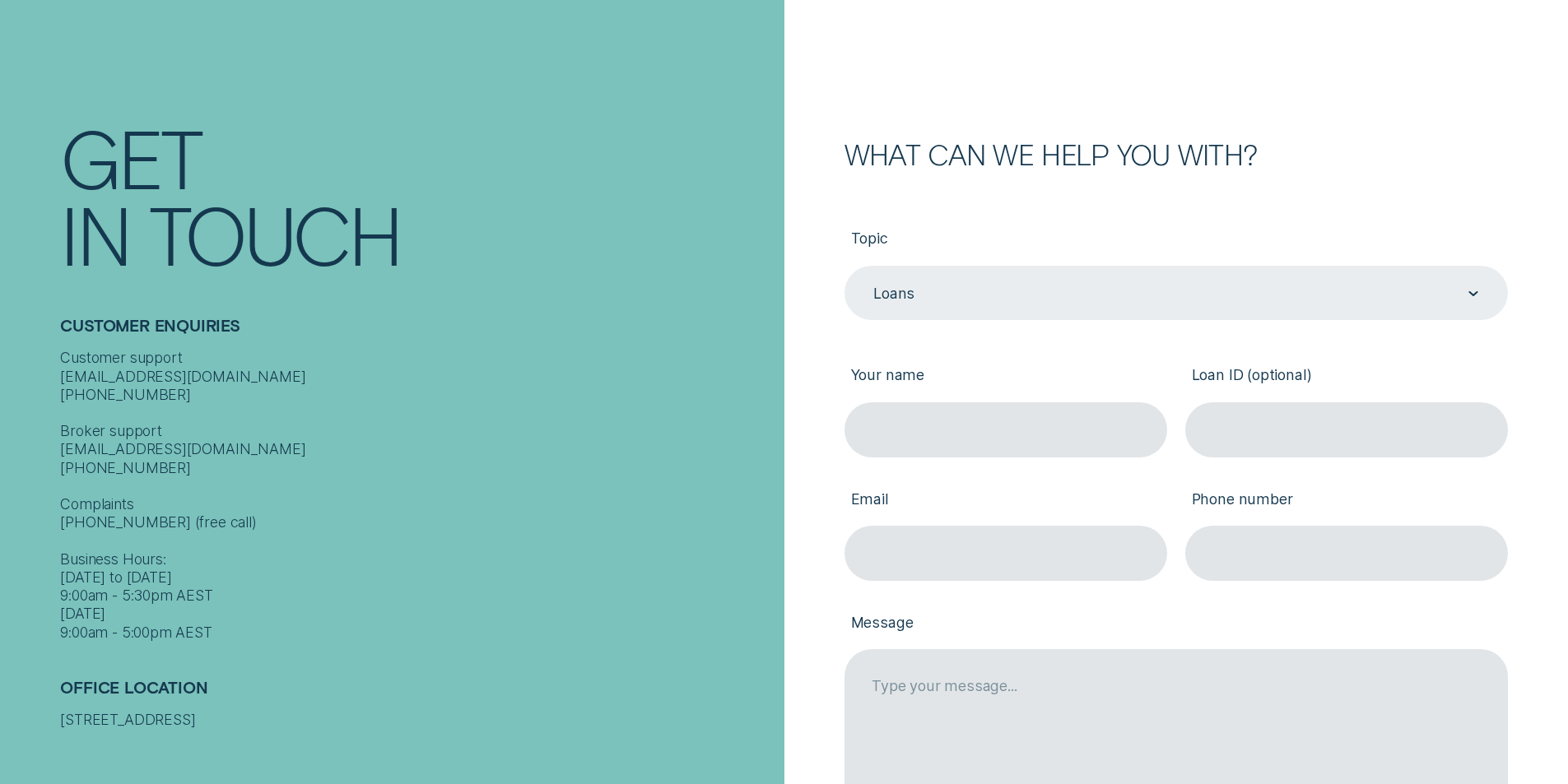
scroll to position [164, 0]
click at [1470, 291] on icon "Contact form" at bounding box center [1472, 290] width 10 height 5
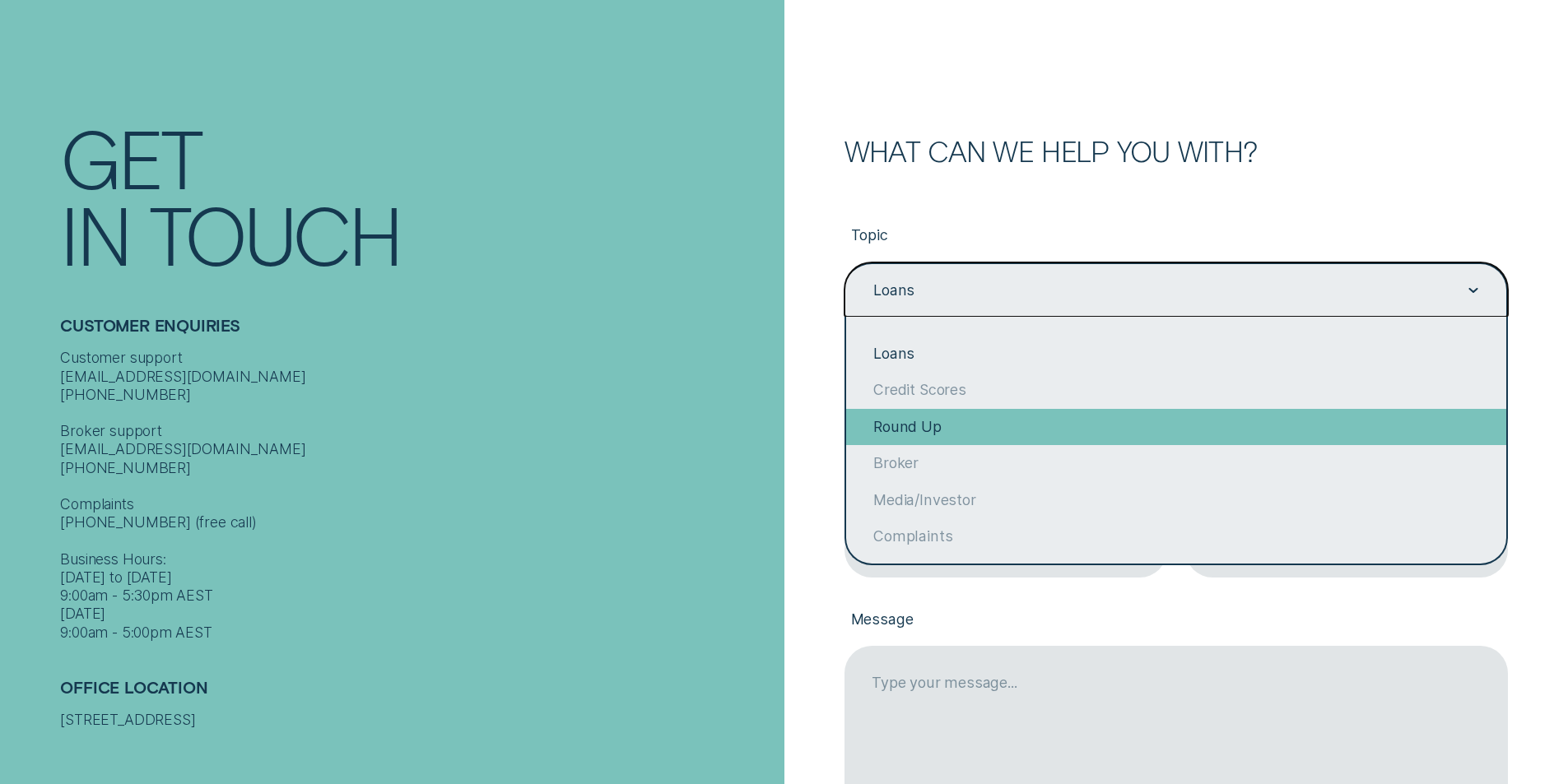
click at [904, 429] on div "Round Up" at bounding box center [1175, 428] width 660 height 37
type input "Round Up"
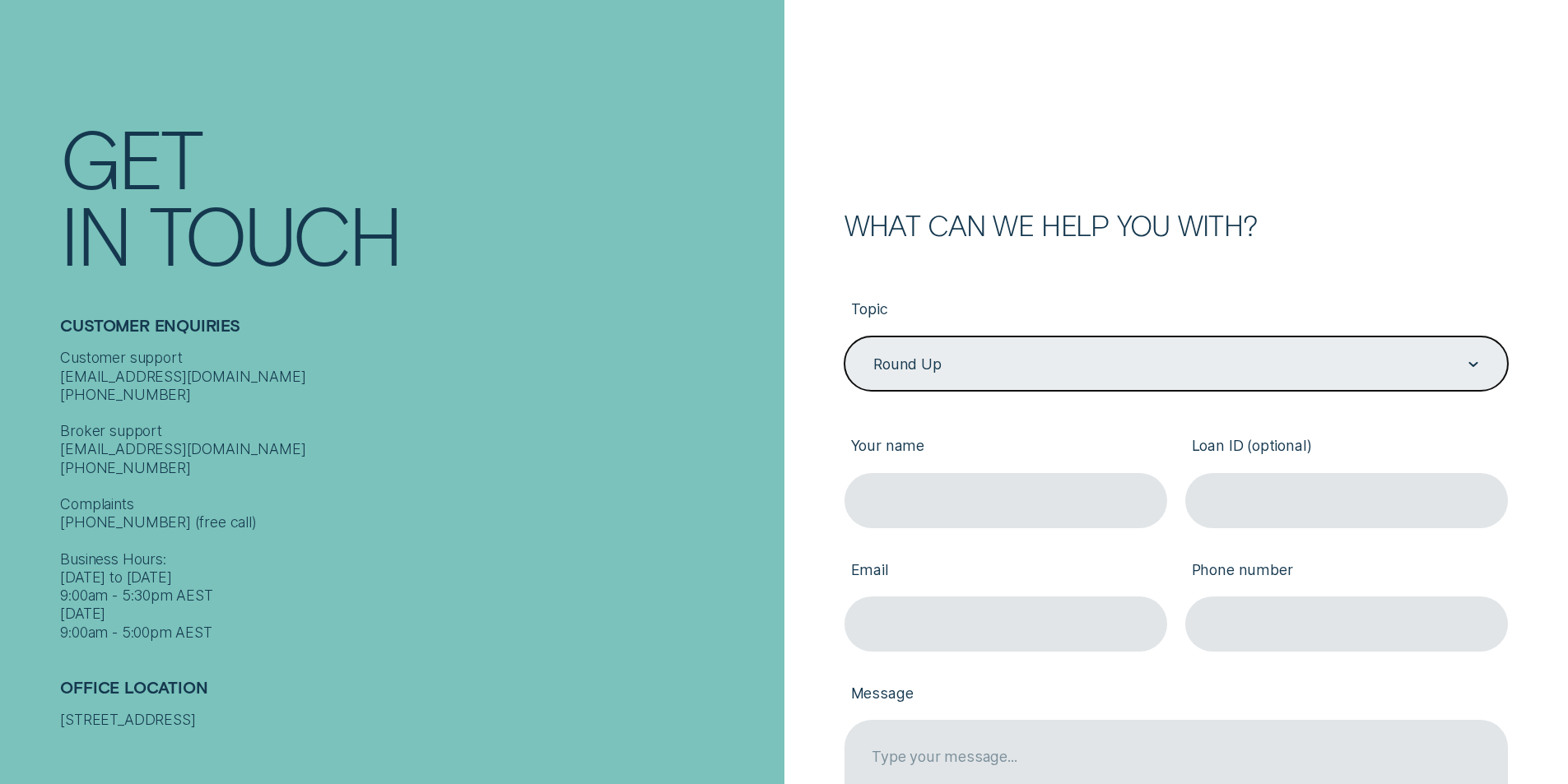
scroll to position [83, 0]
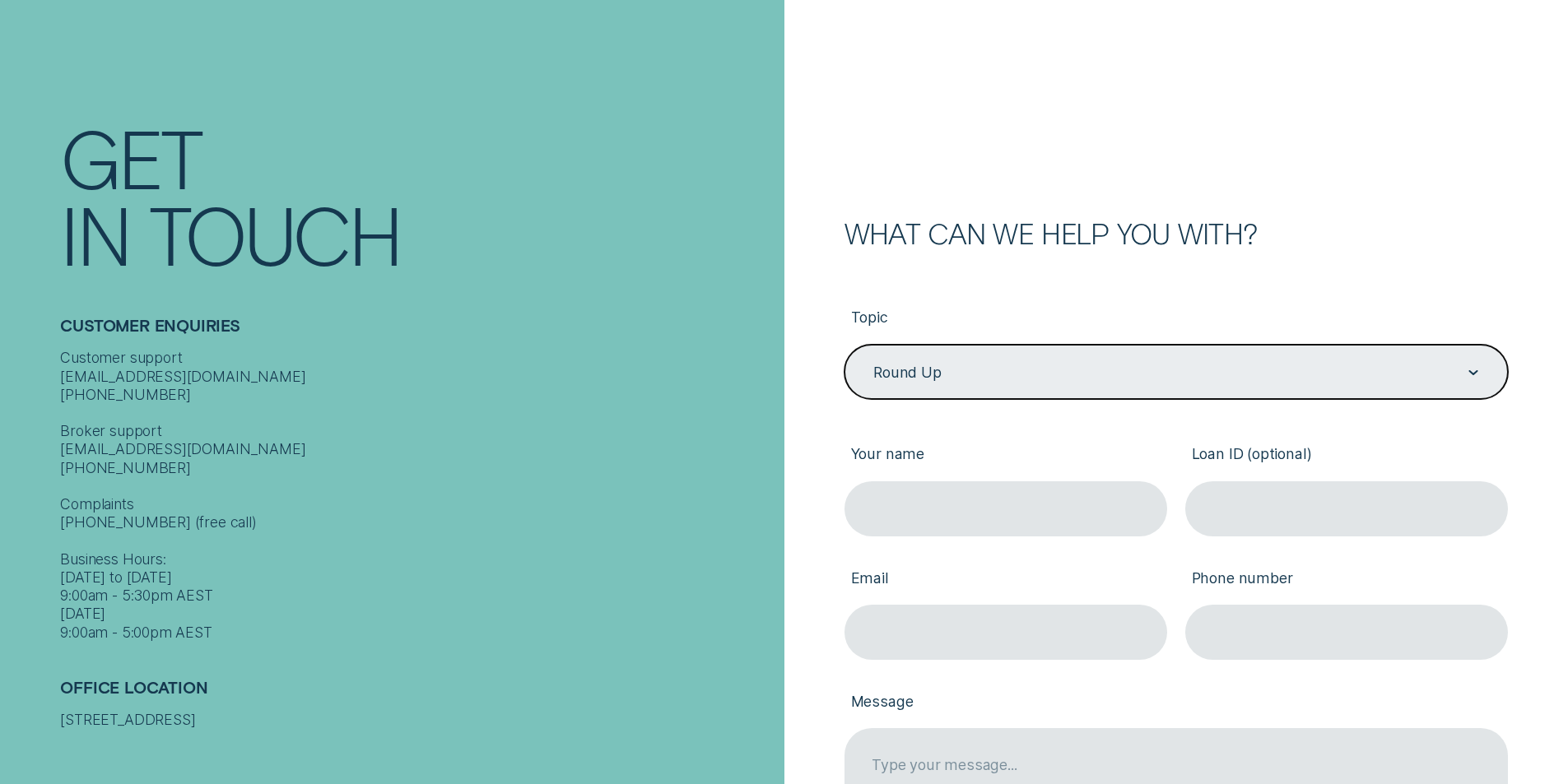
click at [1477, 373] on icon "Contact form" at bounding box center [1472, 373] width 10 height 5
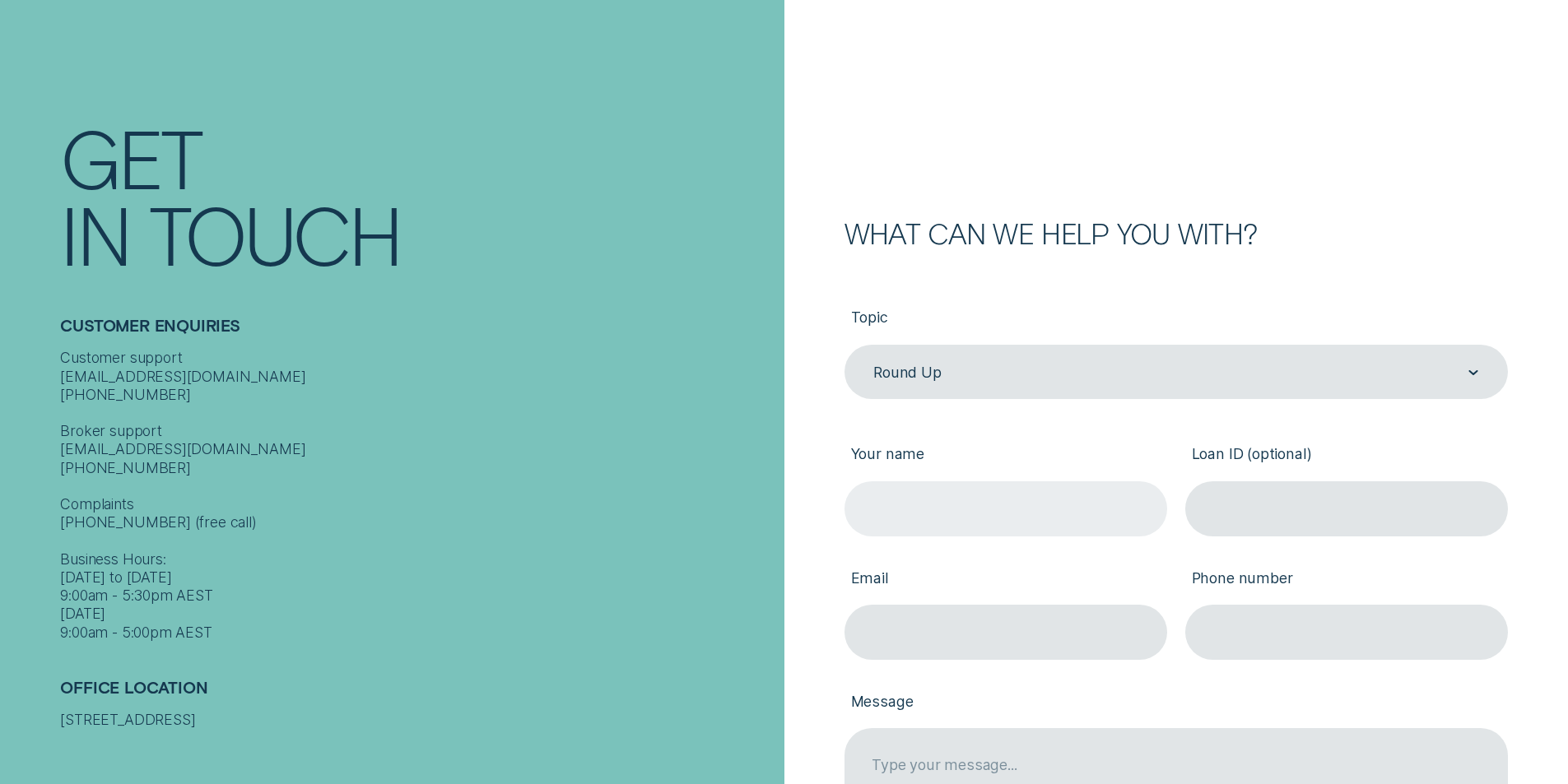
click at [998, 507] on input "Your name" at bounding box center [1005, 508] width 322 height 55
type input "Varaporn (Nim) [PERSON_NAME]"
type input "[EMAIL_ADDRESS][DOMAIN_NAME]"
type input "0412885804"
click at [981, 508] on input "Varaporn (Nim) [PERSON_NAME]" at bounding box center [1005, 508] width 322 height 55
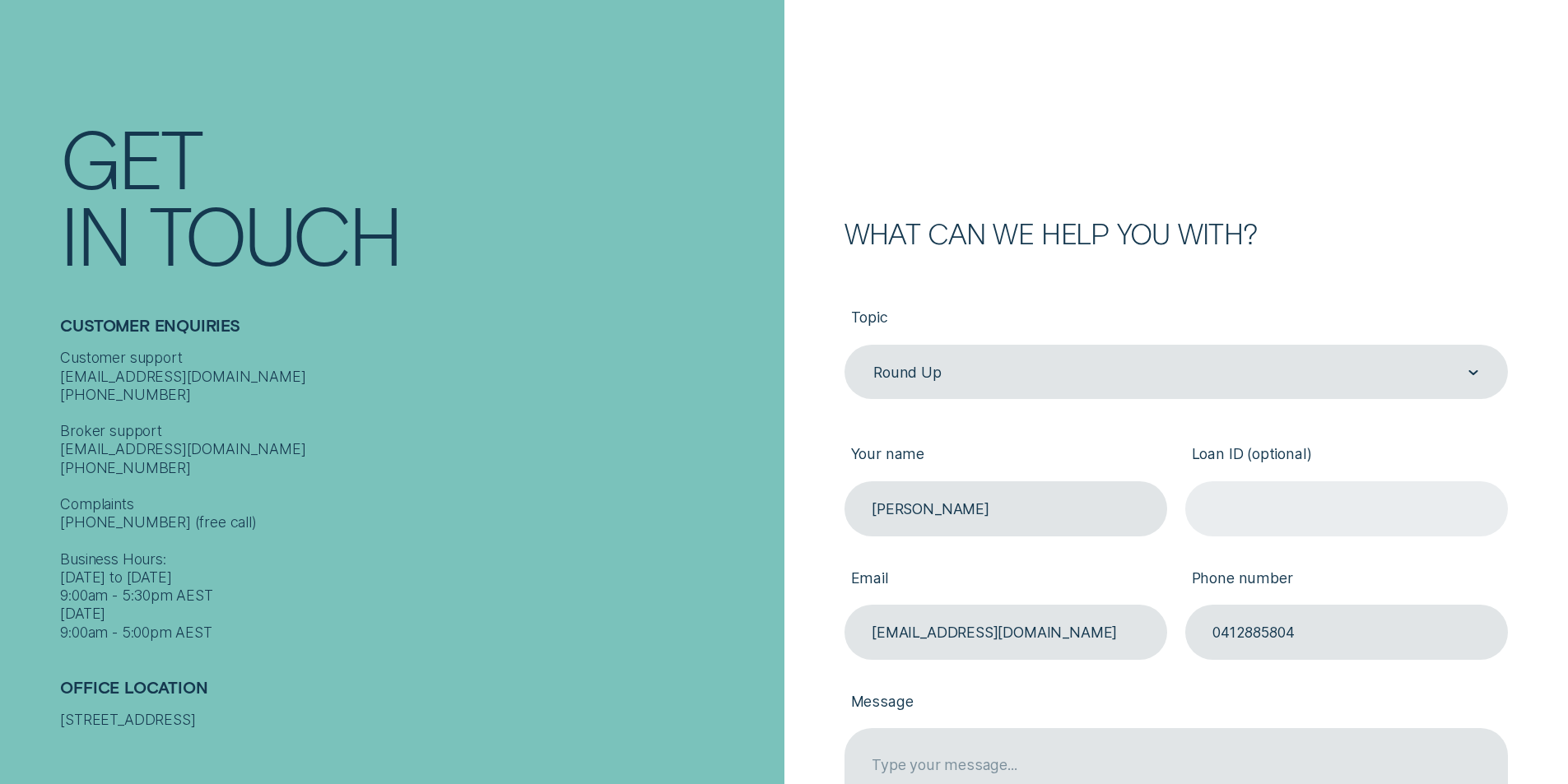
type input "[PERSON_NAME]"
click at [1258, 510] on input "Loan ID (optional)" at bounding box center [1345, 508] width 322 height 55
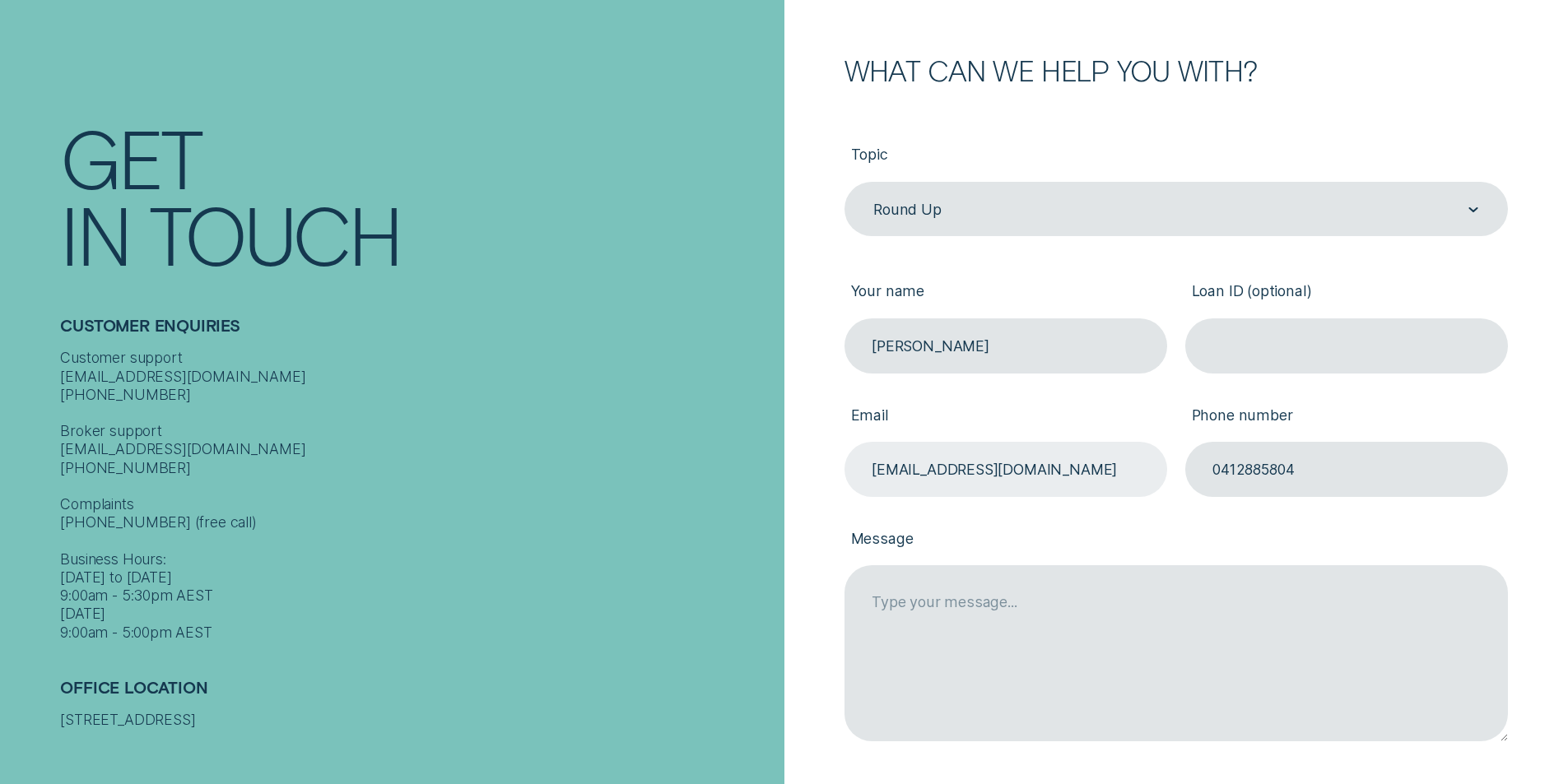
scroll to position [247, 0]
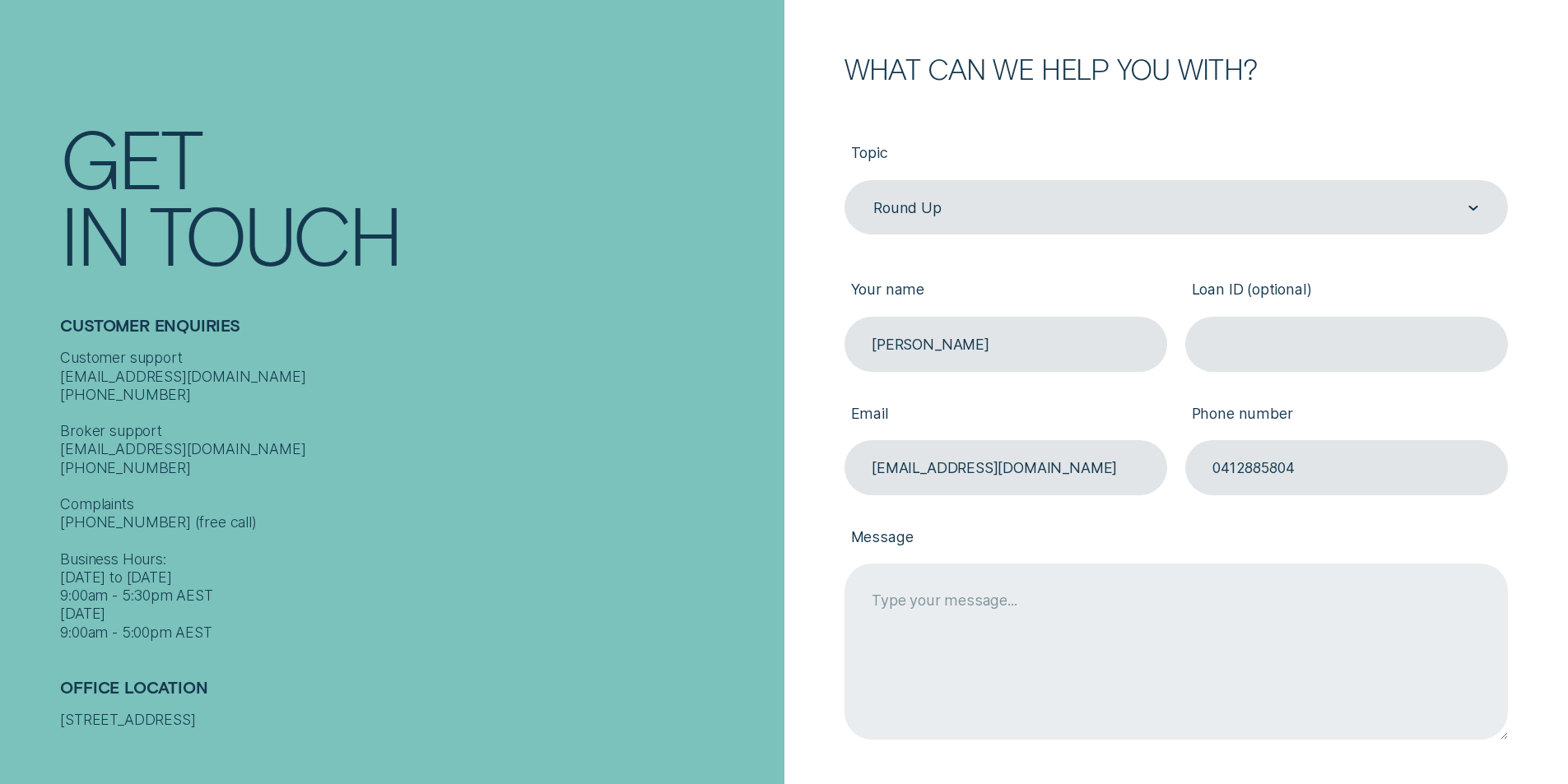
click at [1046, 609] on textarea "Message" at bounding box center [1175, 652] width 663 height 176
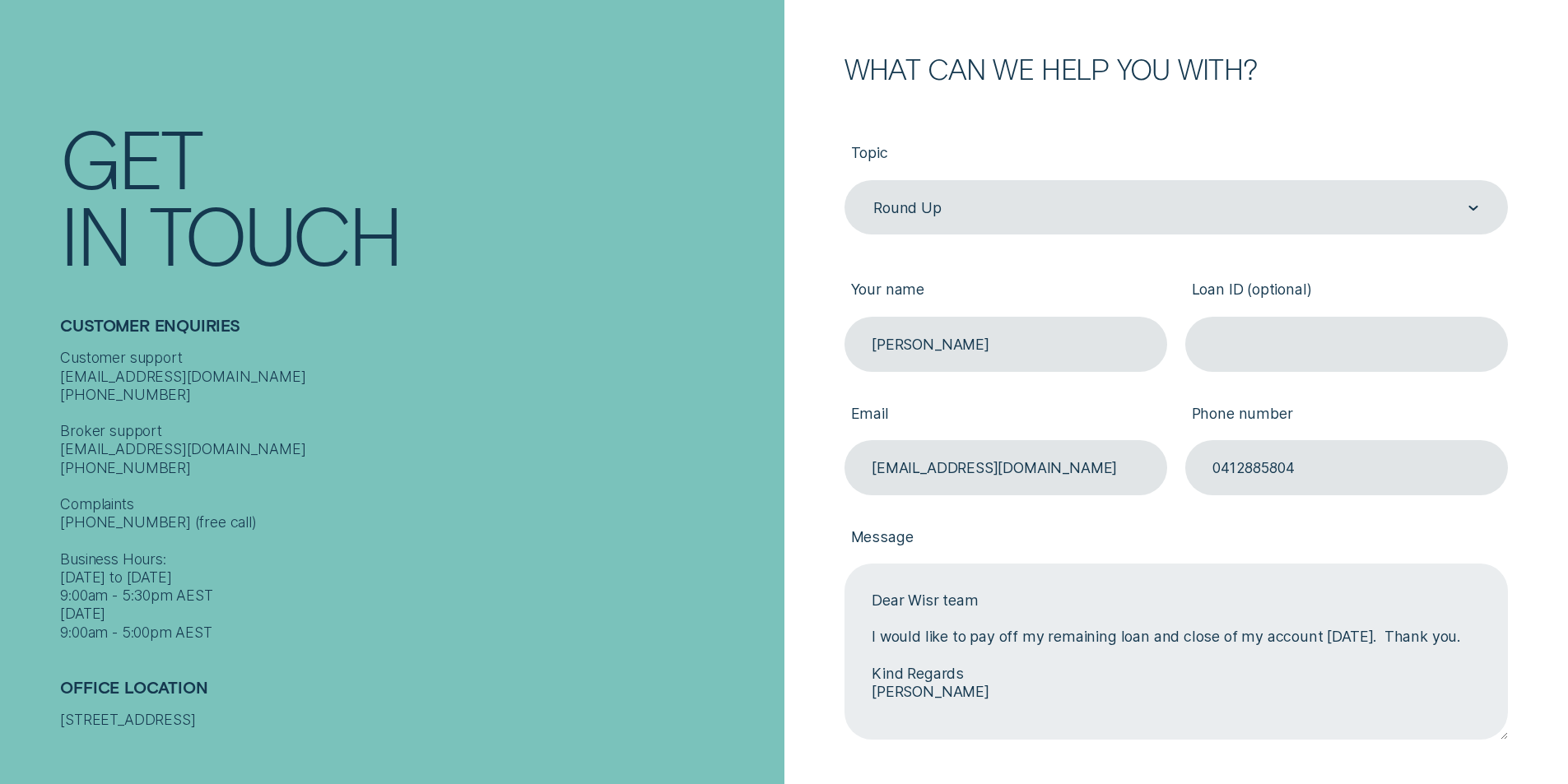
drag, startPoint x: 1470, startPoint y: 650, endPoint x: 1080, endPoint y: 649, distance: 390.0
click at [1084, 649] on textarea "Dear Wisr team I would like to pay off my remaining loan and close of my accoun…" at bounding box center [1175, 652] width 663 height 176
drag, startPoint x: 1446, startPoint y: 641, endPoint x: 856, endPoint y: 639, distance: 590.0
click at [856, 639] on textarea "Dear Wisr team I would like to pay off my remaining loan and close of my accoun…" at bounding box center [1175, 652] width 663 height 176
click at [1450, 640] on textarea "Dear Wisr team I would like to pay off my remaining loan and close of my accoun…" at bounding box center [1175, 652] width 663 height 176
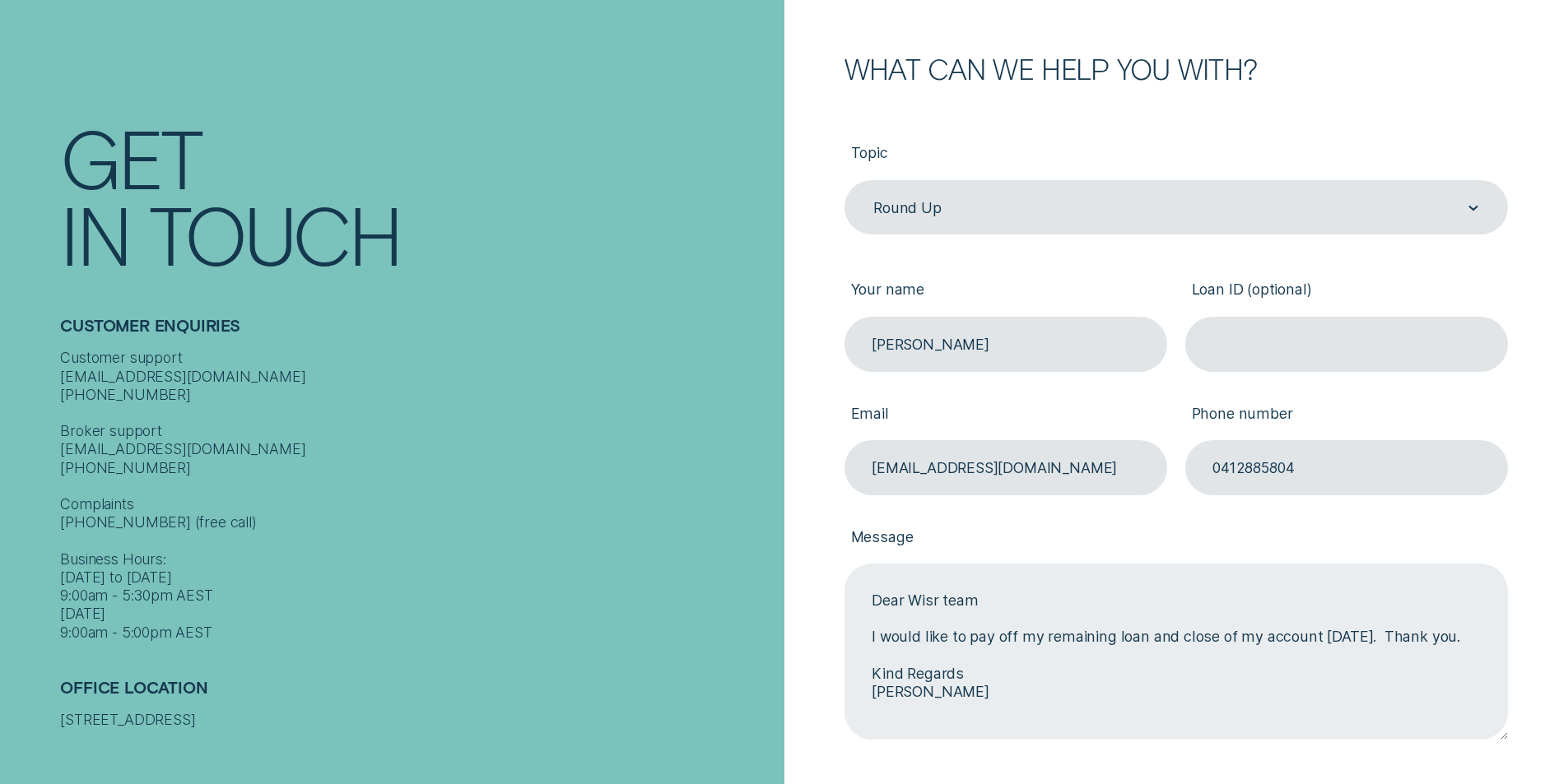
drag, startPoint x: 1450, startPoint y: 641, endPoint x: 854, endPoint y: 634, distance: 596.0
click at [854, 634] on textarea "Dear Wisr team I would like to pay off my remaining loan and close of my accoun…" at bounding box center [1175, 652] width 663 height 176
paste textarea "appreciate the opportunity to settle my remaining loan balance and formally clo…"
click at [1106, 638] on textarea "Dear Wisr team I would appreciate the opportunity to settle my remaining loan b…" at bounding box center [1175, 652] width 663 height 176
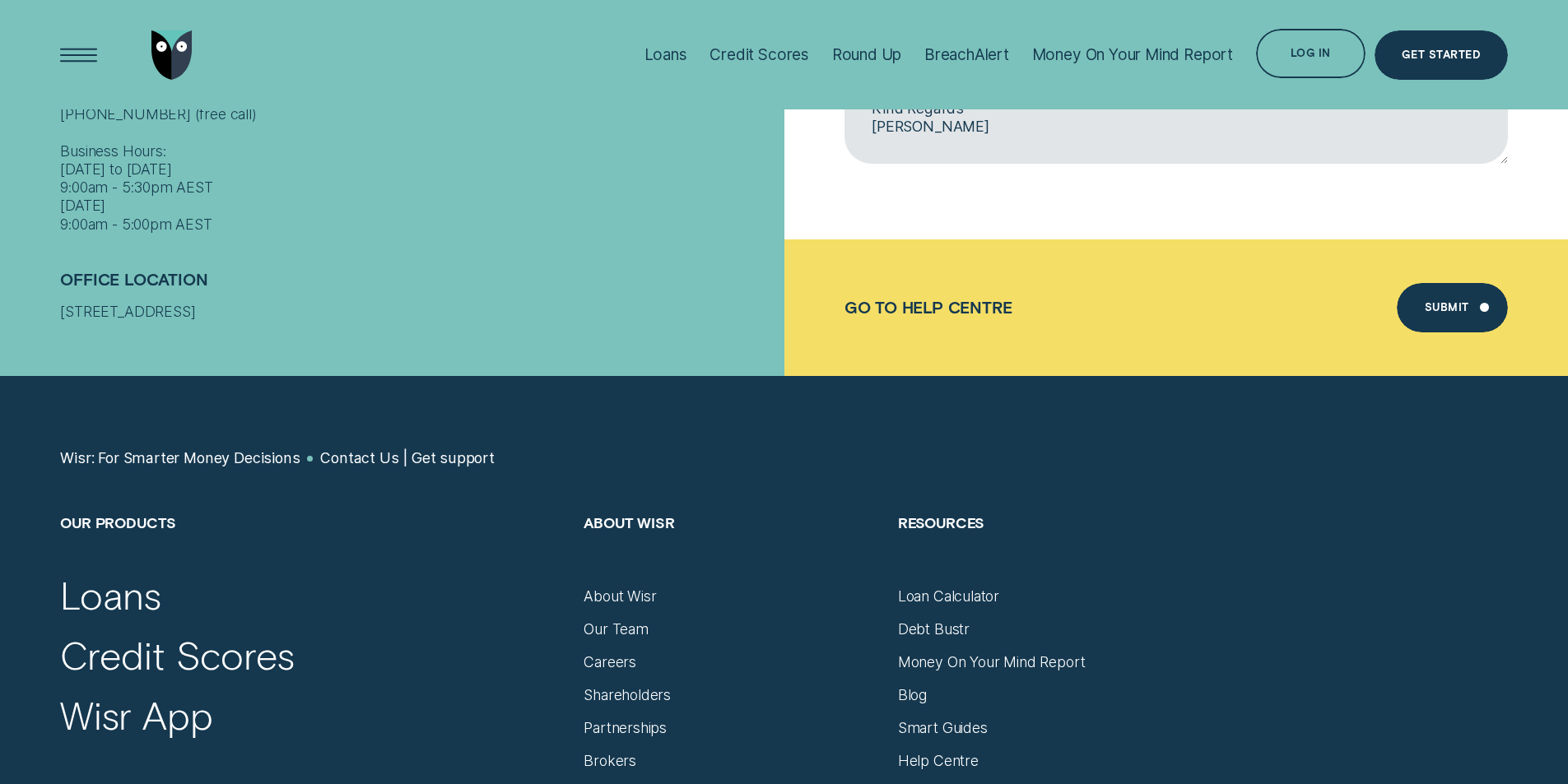
scroll to position [658, 0]
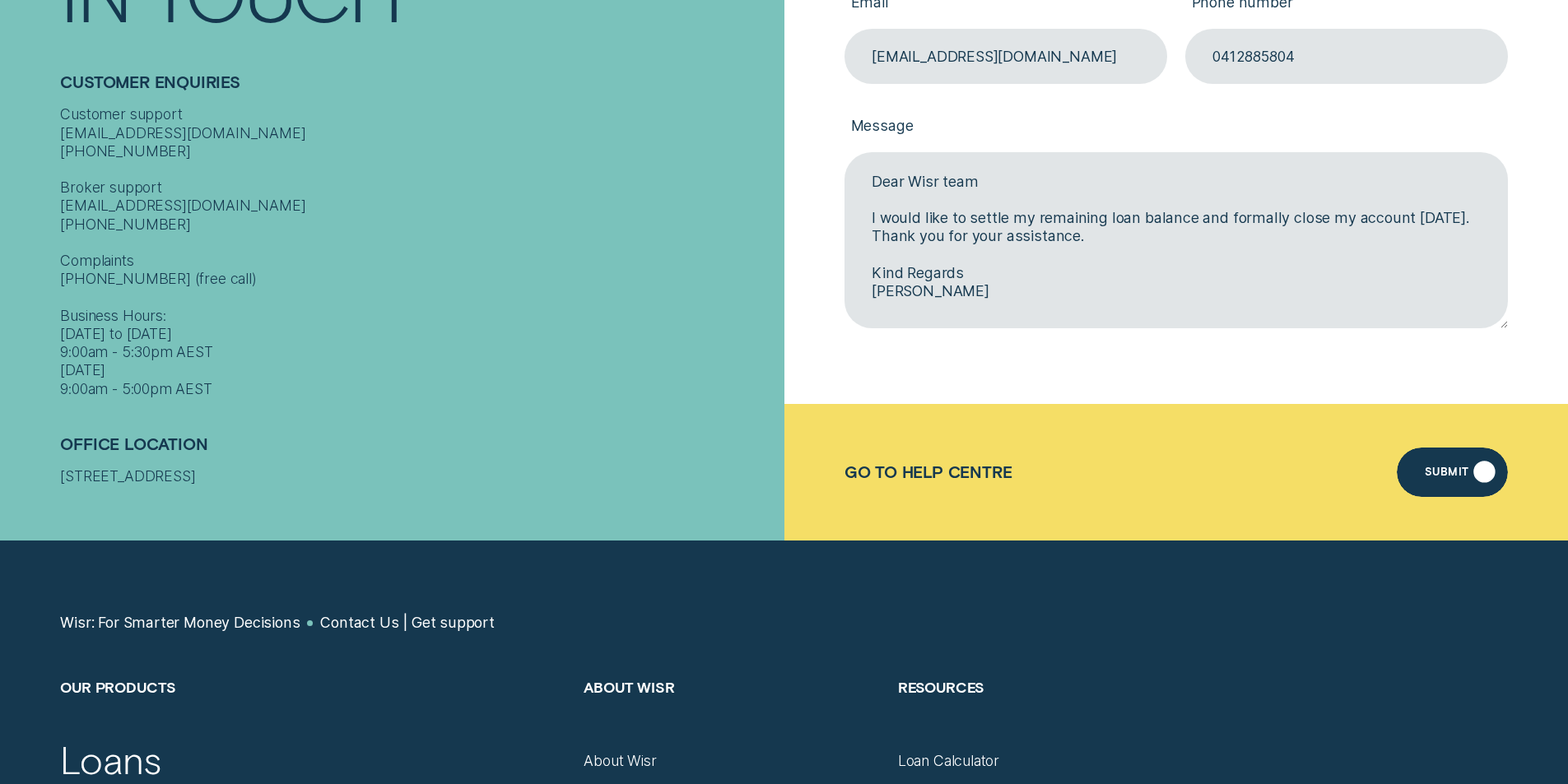
type textarea "Dear Wisr team I would like to settle my remaining loan balance and formally cl…"
click at [1452, 475] on div "Submit" at bounding box center [1446, 475] width 44 height 10
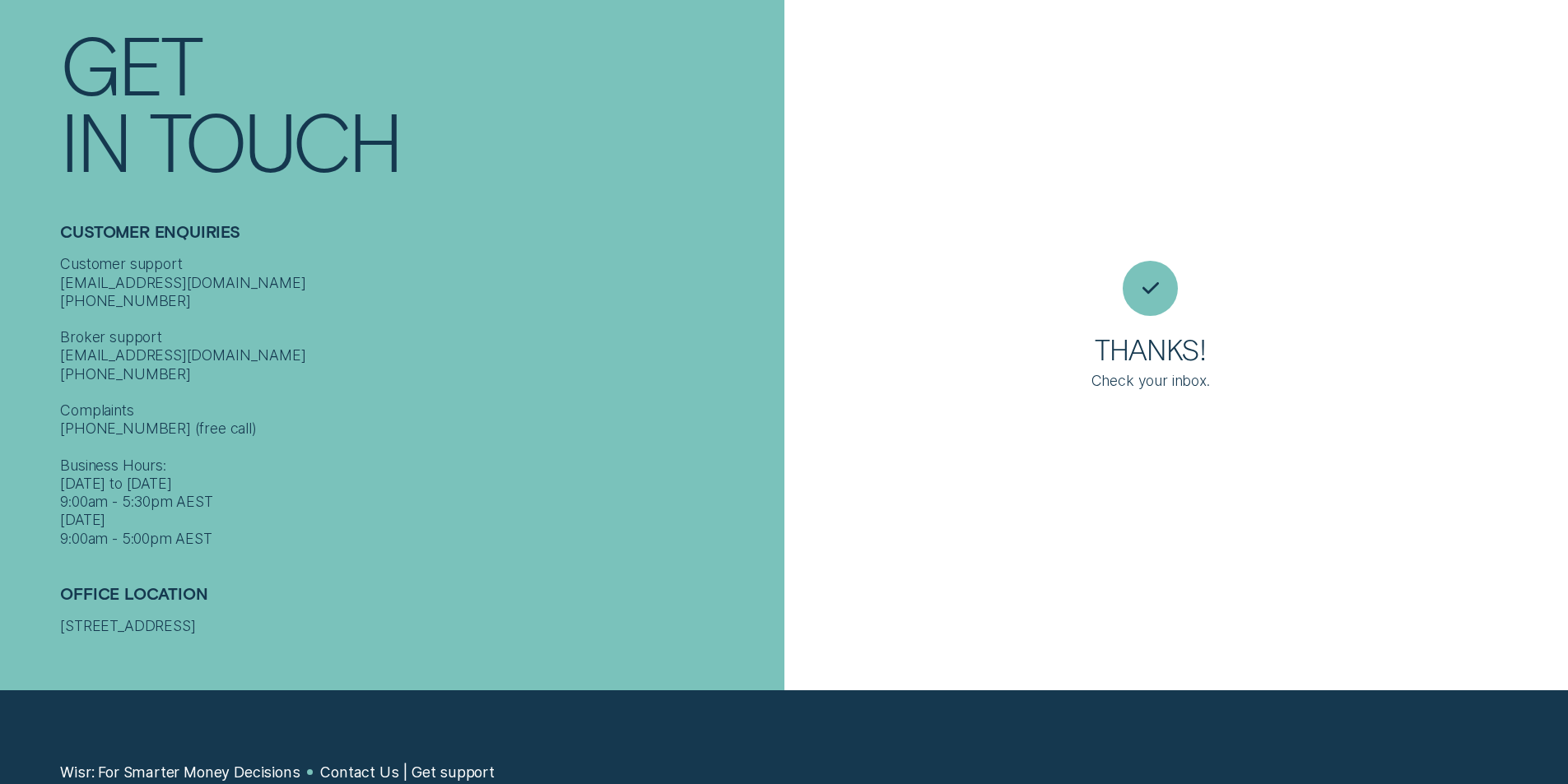
scroll to position [1, 0]
